Goal: Task Accomplishment & Management: Use online tool/utility

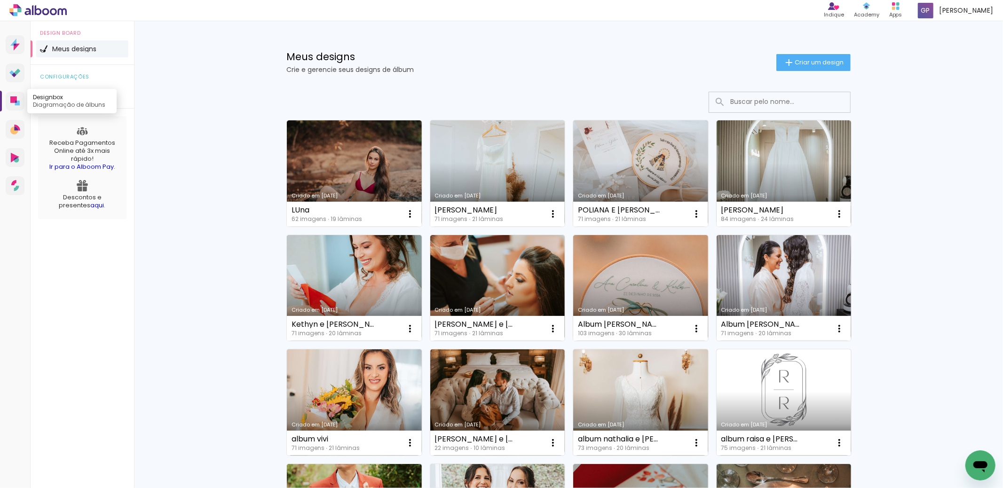
click at [19, 98] on icon at bounding box center [14, 100] width 9 height 9
click at [494, 166] on link "Criado em [DATE]" at bounding box center [497, 173] width 135 height 106
